Goal: Information Seeking & Learning: Learn about a topic

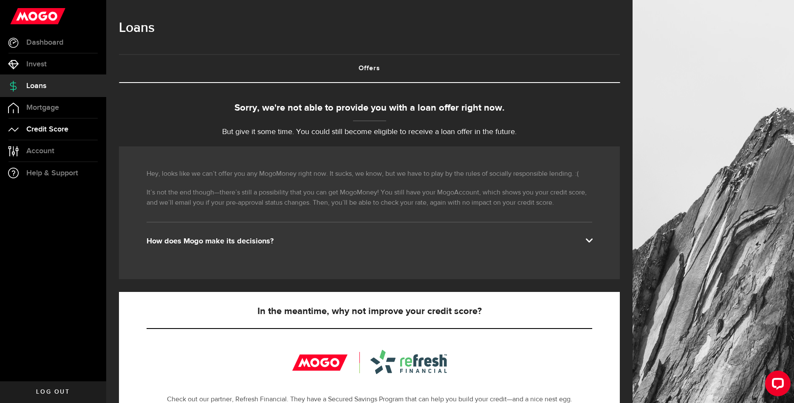
click at [51, 126] on span "Credit Score" at bounding box center [47, 129] width 42 height 8
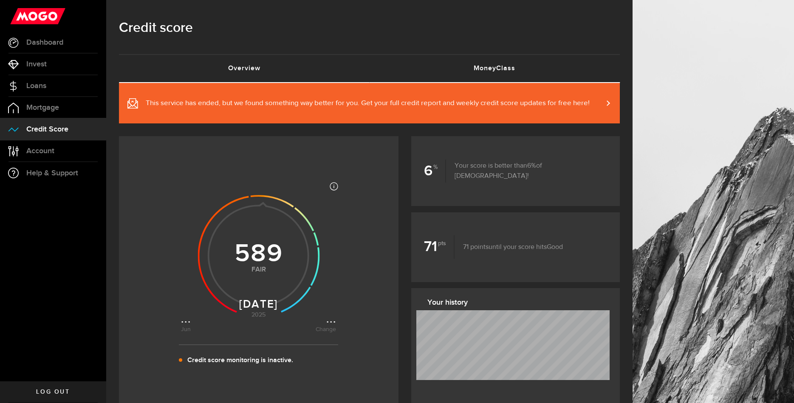
click at [515, 71] on link "MoneyClass (requires attention)" at bounding box center [495, 68] width 251 height 27
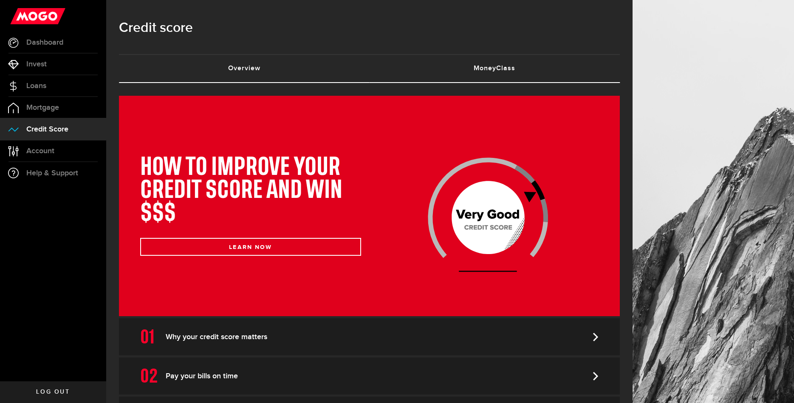
click at [254, 63] on link "Overview (requires attention)" at bounding box center [244, 68] width 251 height 27
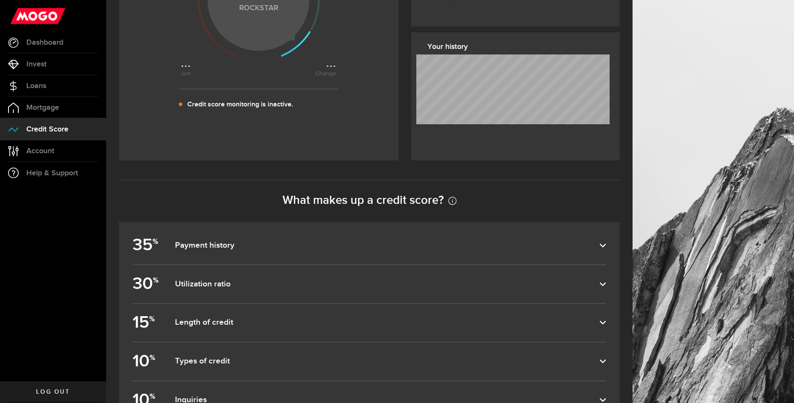
scroll to position [260, 0]
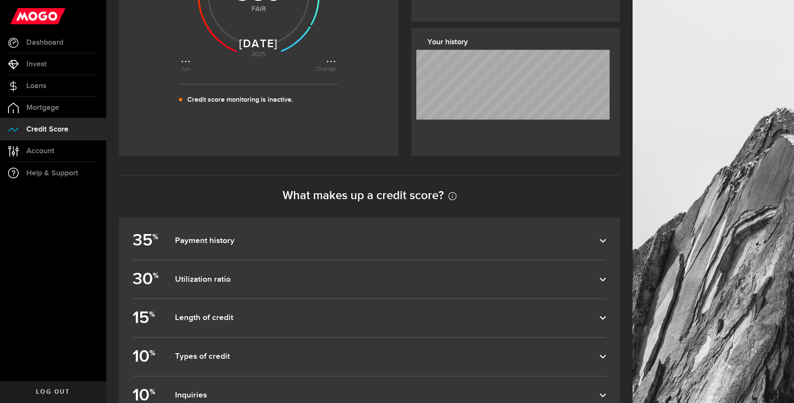
click at [286, 246] on label "35 % Payment history" at bounding box center [370, 240] width 474 height 38
click at [0, 0] on input "35 % Payment history" at bounding box center [0, 0] width 0 height 0
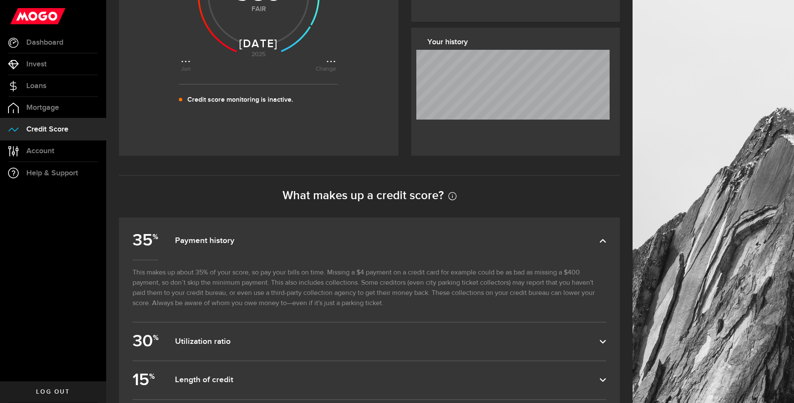
click at [286, 246] on label "35 % Payment history" at bounding box center [370, 240] width 474 height 38
click at [0, 0] on input "35 % Payment history" at bounding box center [0, 0] width 0 height 0
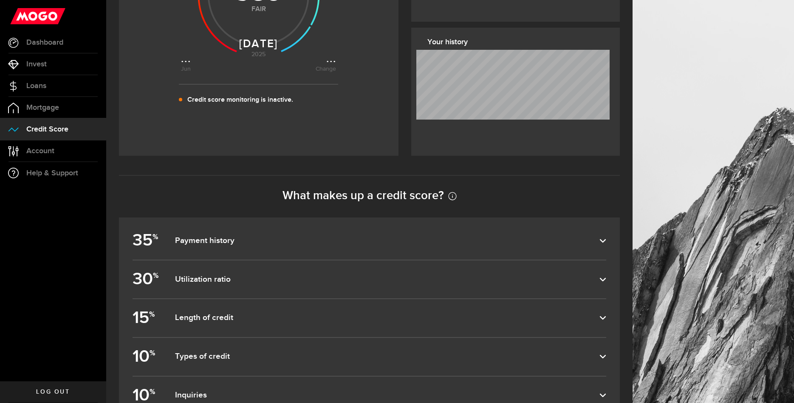
click at [286, 246] on label "35 % Payment history" at bounding box center [370, 240] width 474 height 38
click at [0, 0] on input "35 % Payment history" at bounding box center [0, 0] width 0 height 0
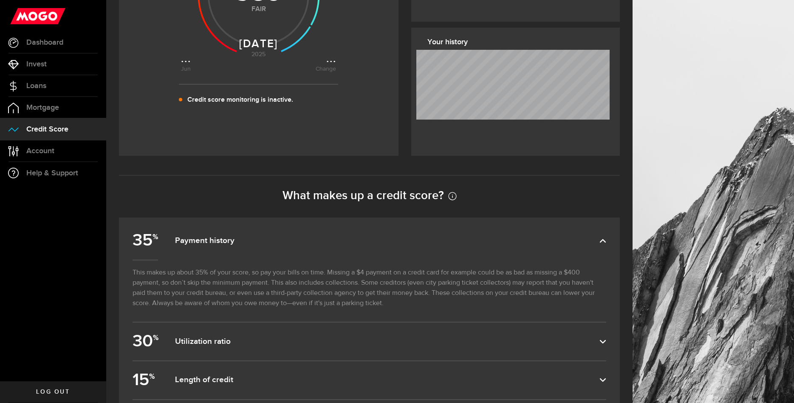
click at [286, 246] on label "35 % Payment history" at bounding box center [370, 240] width 474 height 38
click at [0, 0] on input "35 % Payment history" at bounding box center [0, 0] width 0 height 0
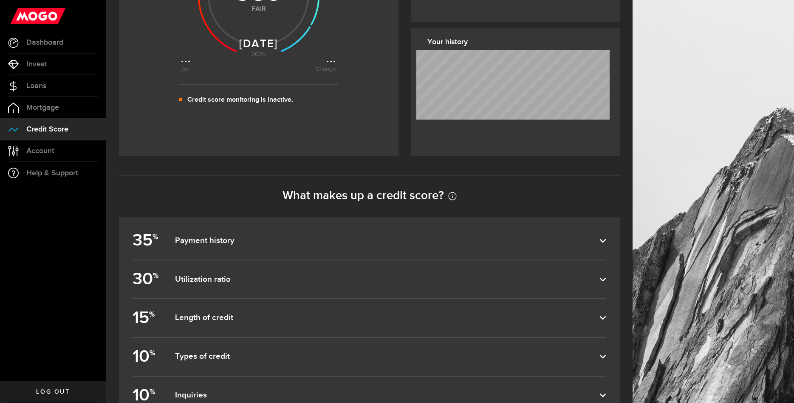
click at [284, 278] on dfn "Utilization ratio" at bounding box center [387, 279] width 425 height 10
click at [0, 0] on input "30 % Utilization ratio" at bounding box center [0, 0] width 0 height 0
click at [284, 278] on dfn "Utilization ratio" at bounding box center [387, 279] width 425 height 10
click at [0, 0] on input "30 % Utilization ratio" at bounding box center [0, 0] width 0 height 0
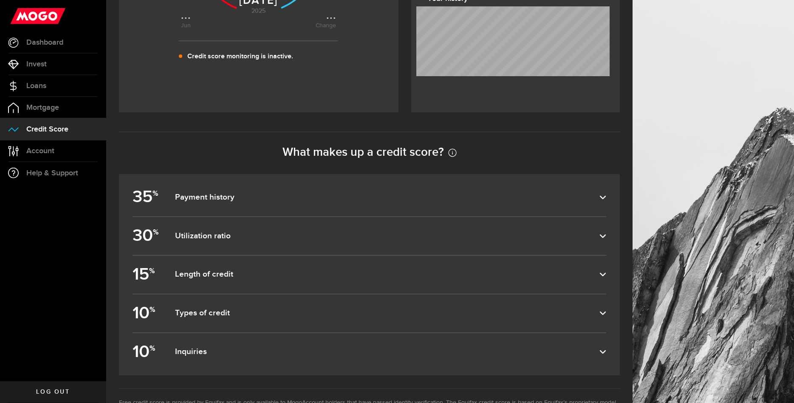
scroll to position [346, 0]
